Goal: Task Accomplishment & Management: Manage account settings

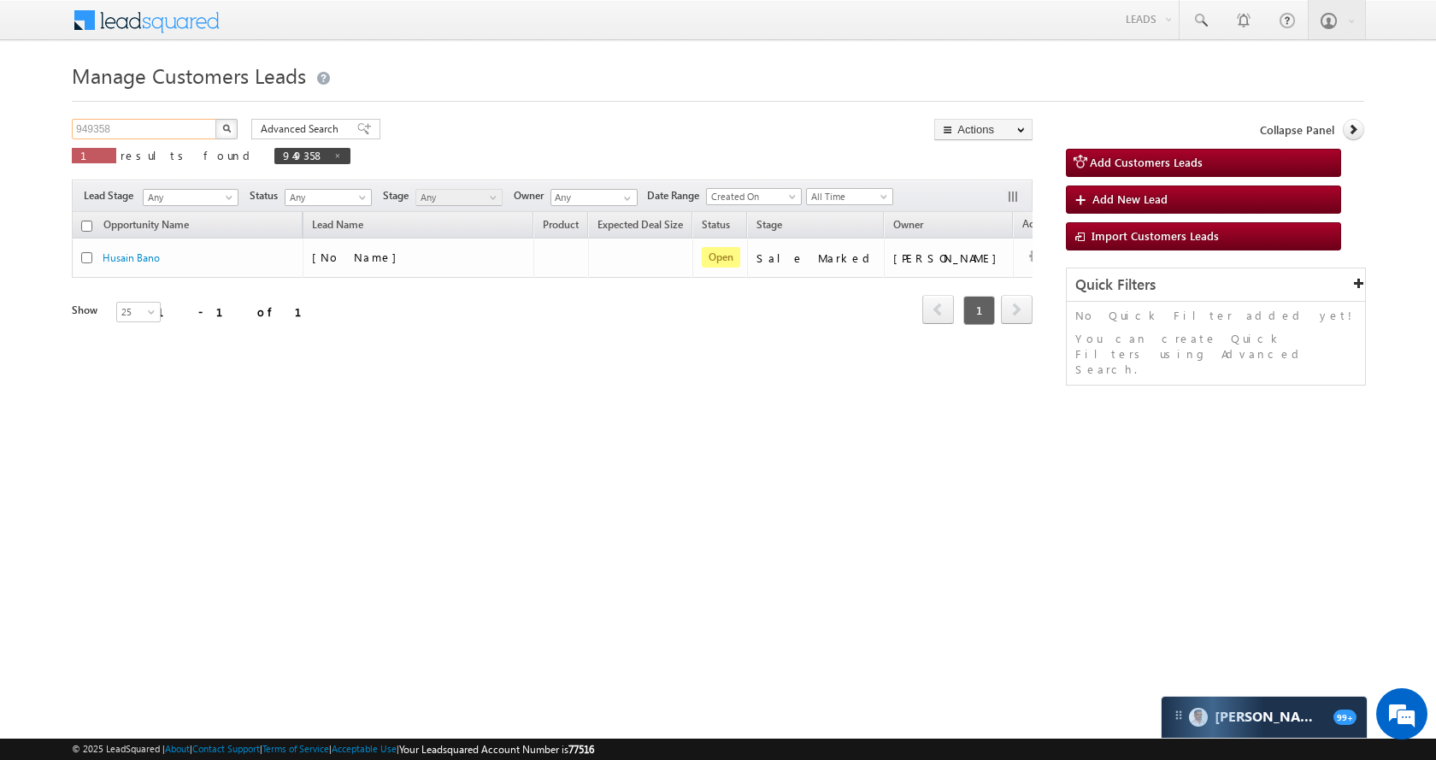
click at [174, 123] on input "949358" at bounding box center [145, 129] width 146 height 21
paste input "16404"
type input "916404"
click at [227, 124] on img "button" at bounding box center [226, 128] width 9 height 9
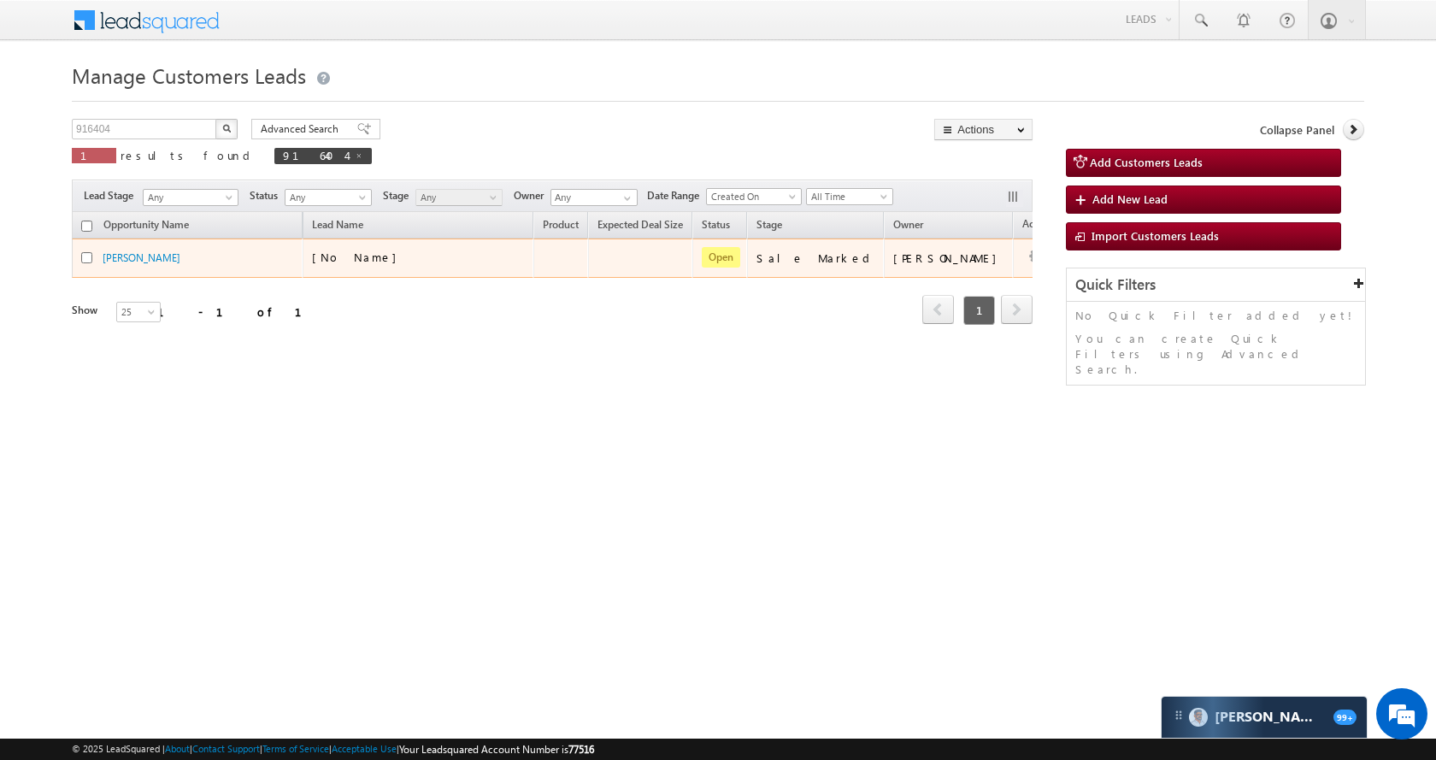
click at [1023, 256] on div "Edit Change Owner Change Stage Add Activity Add Task Delete" at bounding box center [1036, 257] width 27 height 23
click at [959, 277] on link "Edit" at bounding box center [1001, 279] width 85 height 21
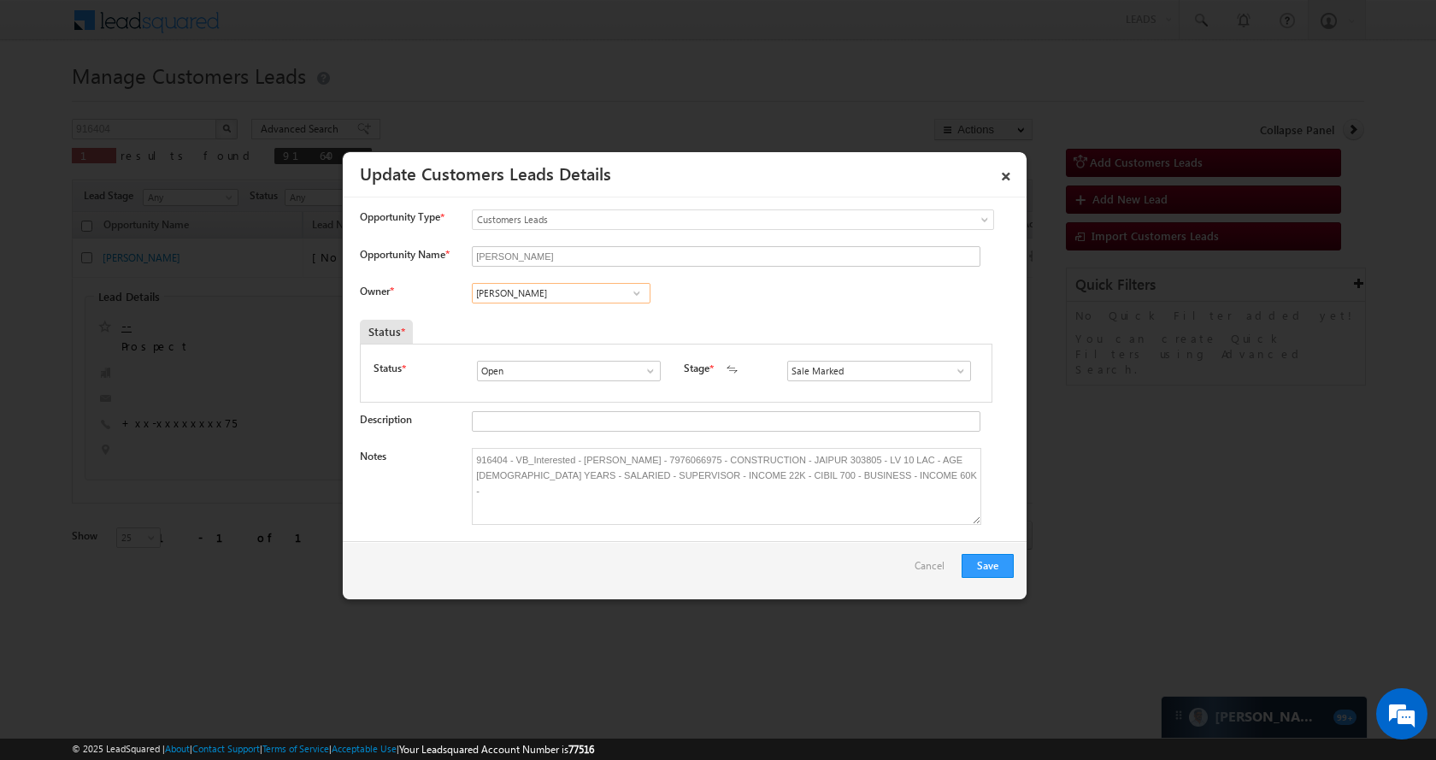
click at [612, 296] on input "[PERSON_NAME]" at bounding box center [561, 293] width 179 height 21
click at [559, 321] on span "[PERSON_NAME][EMAIL_ADDRESS][DOMAIN_NAME]" at bounding box center [556, 326] width 154 height 13
type input "[PERSON_NAME]"
click at [988, 556] on button "Save" at bounding box center [988, 566] width 52 height 24
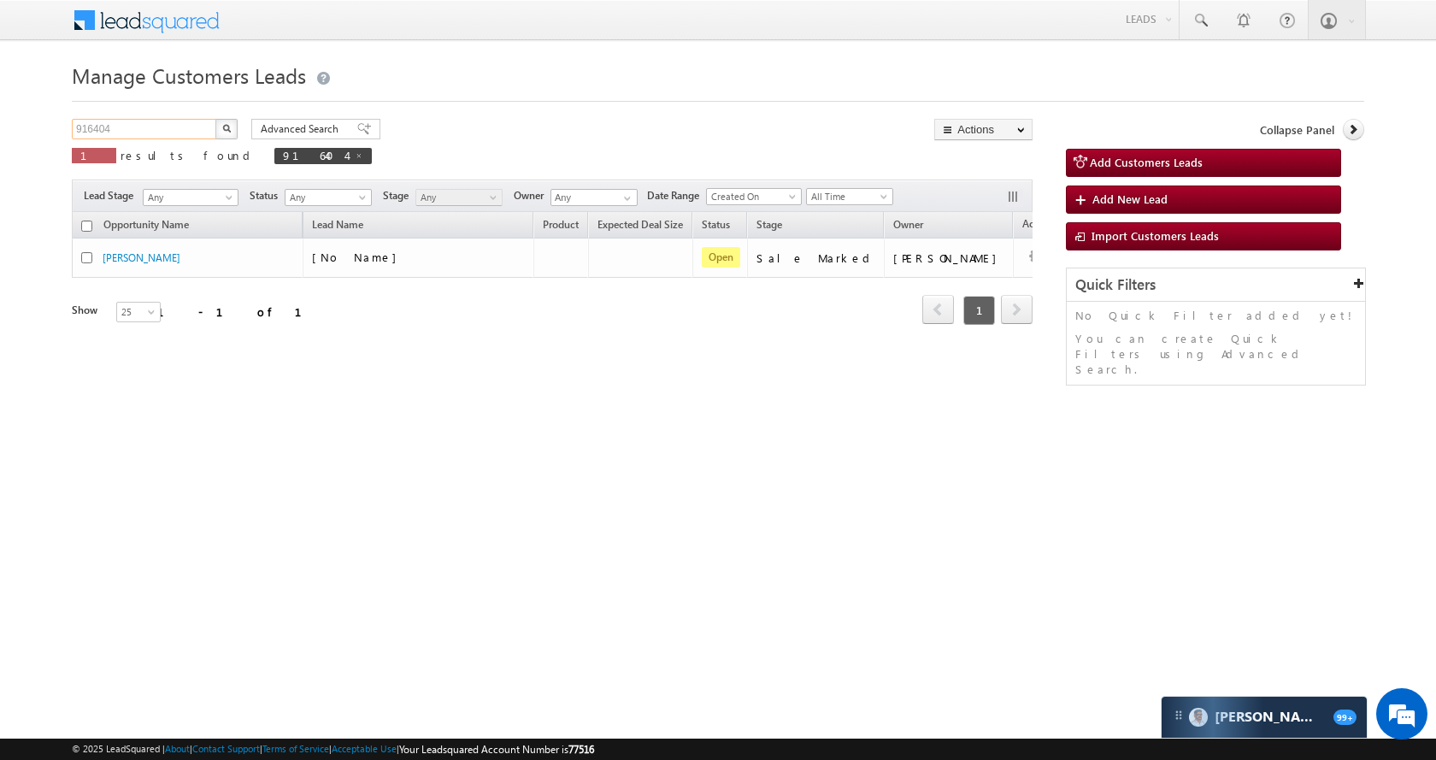
click at [190, 120] on input "916404" at bounding box center [145, 129] width 146 height 21
paste input "48866"
click at [233, 133] on button "button" at bounding box center [226, 129] width 22 height 21
click at [170, 126] on input "948866" at bounding box center [145, 129] width 146 height 21
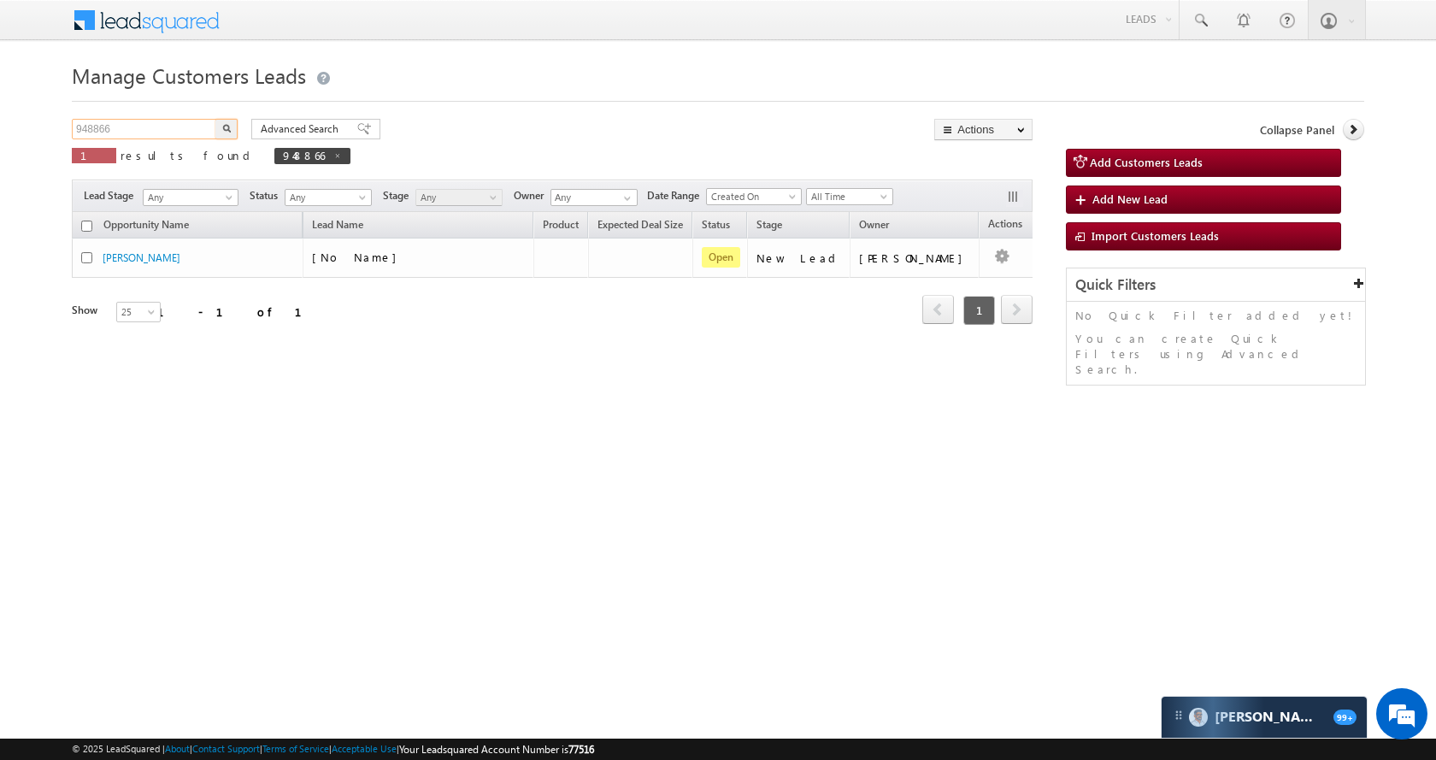
click at [170, 126] on input "948866" at bounding box center [145, 129] width 146 height 21
paste input "18882"
click at [233, 134] on button "button" at bounding box center [226, 129] width 22 height 21
click at [148, 135] on input "918882" at bounding box center [145, 129] width 146 height 21
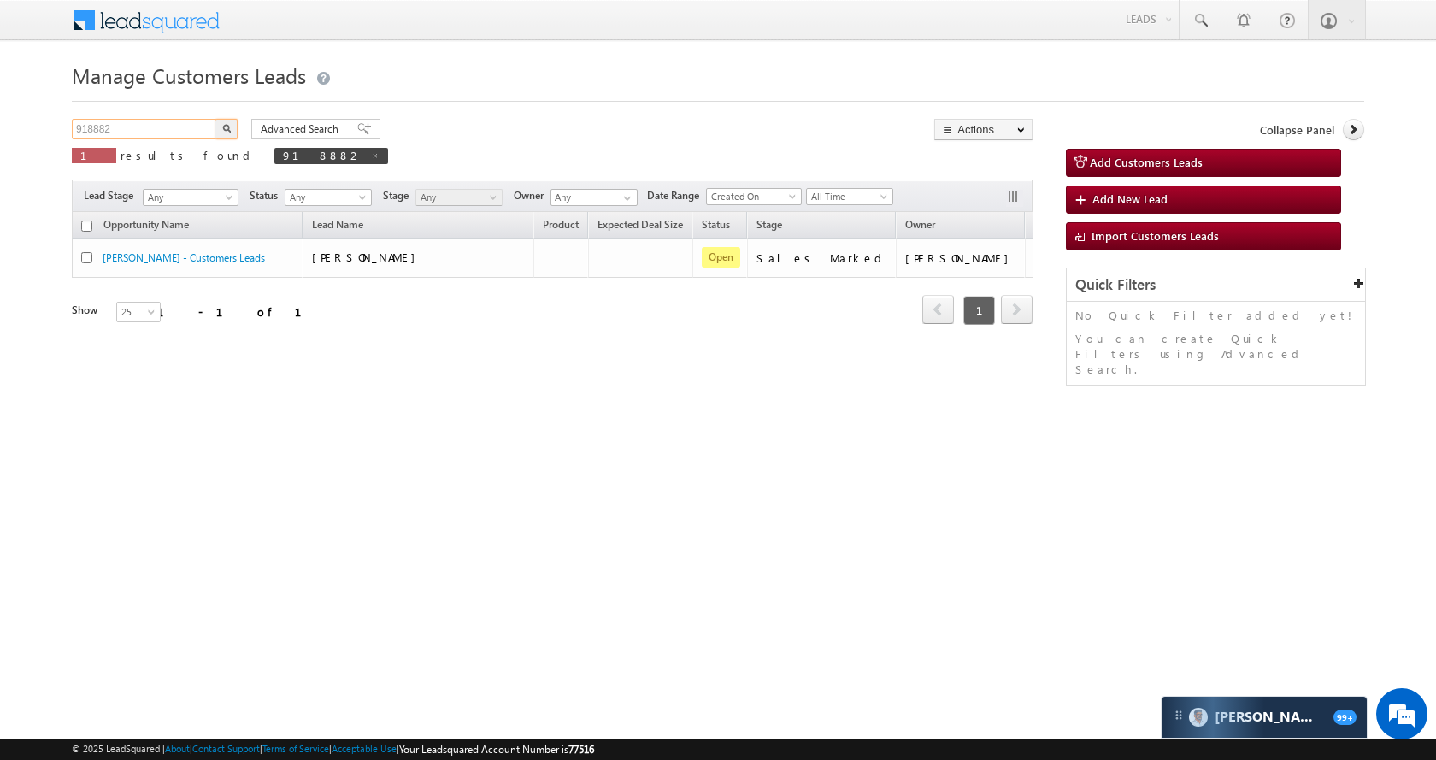
paste input "48889"
click at [230, 132] on img "button" at bounding box center [226, 128] width 9 height 9
click at [168, 132] on input "948889" at bounding box center [145, 129] width 146 height 21
paste input "25096"
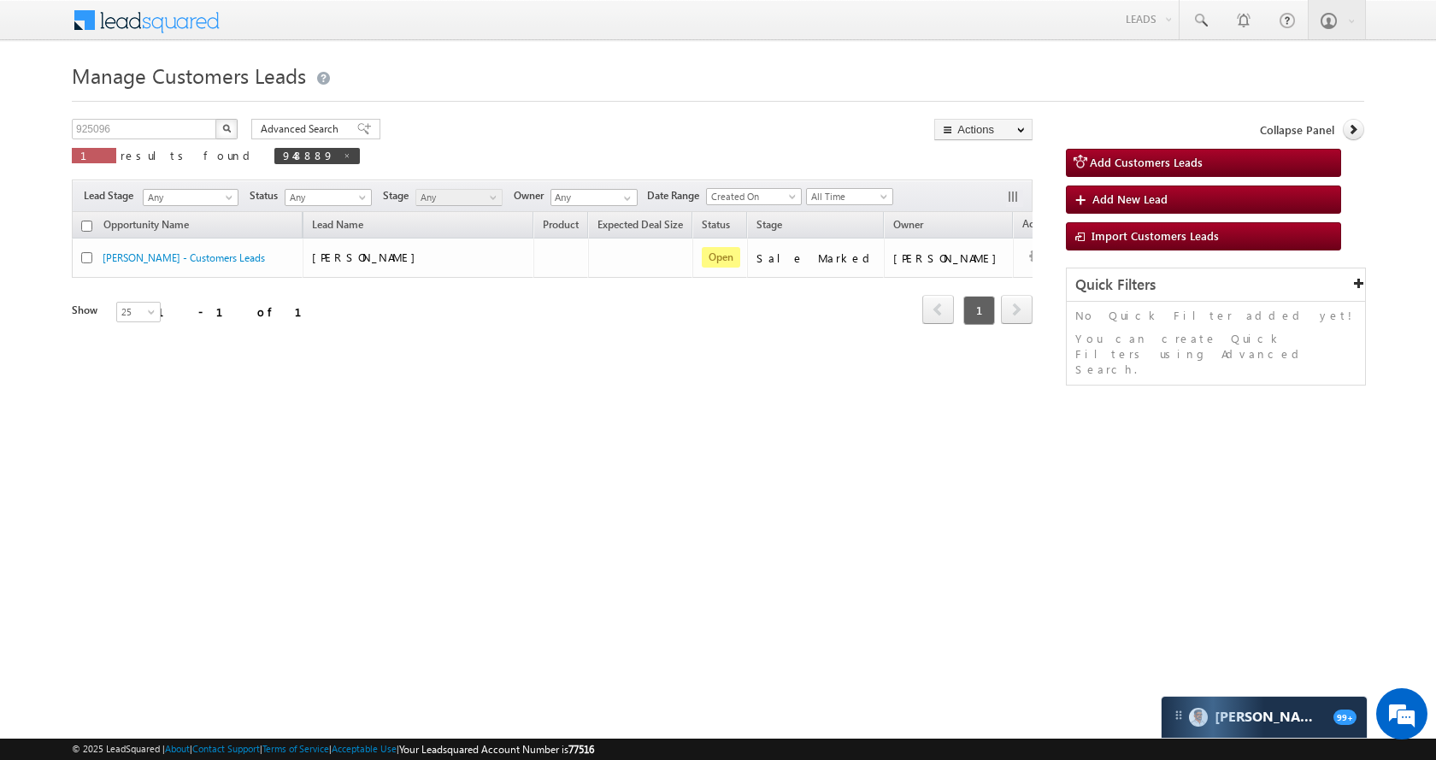
click at [221, 130] on button "button" at bounding box center [226, 129] width 22 height 21
click at [180, 123] on input "925096" at bounding box center [145, 129] width 146 height 21
paste input "46608"
type input "946608"
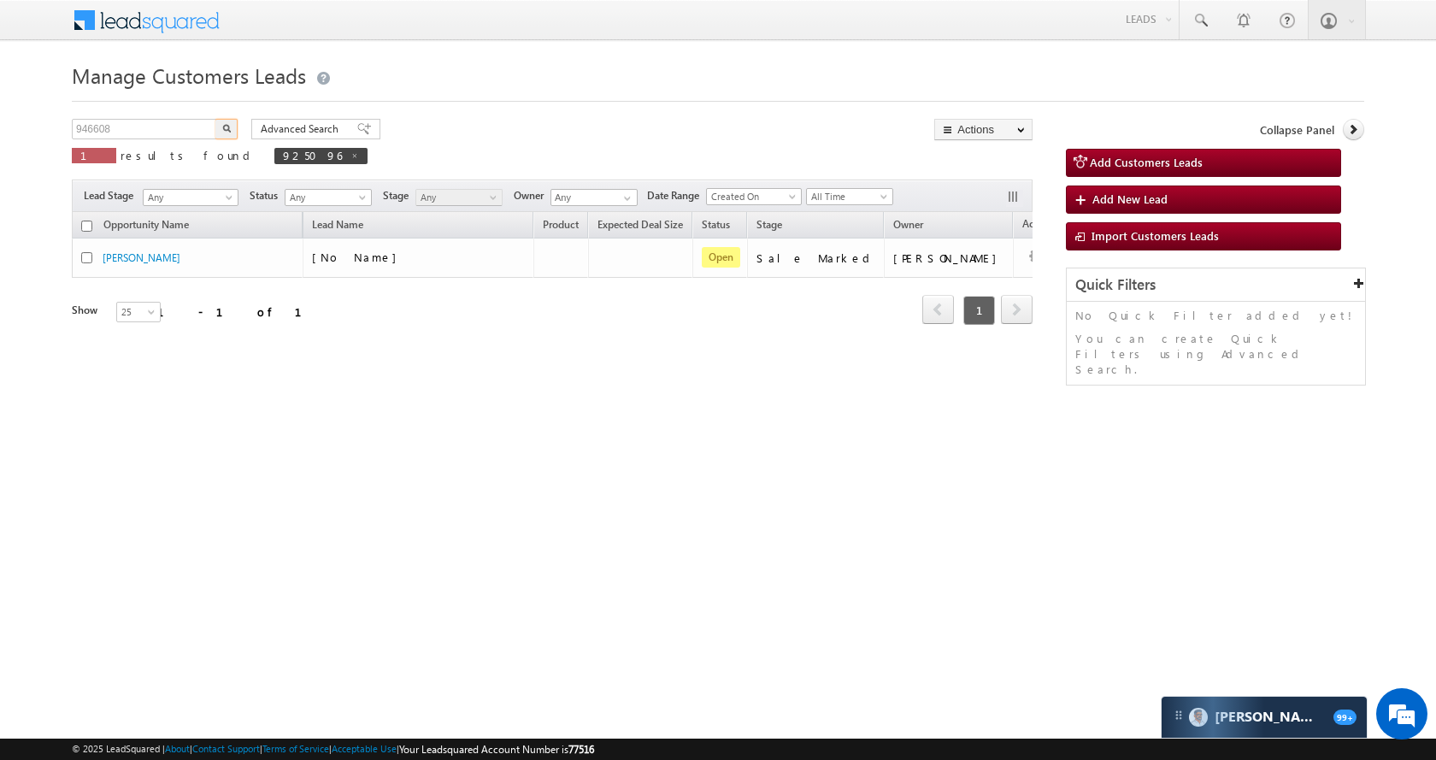
click at [233, 131] on button "button" at bounding box center [226, 129] width 22 height 21
